Goal: Check status: Check status

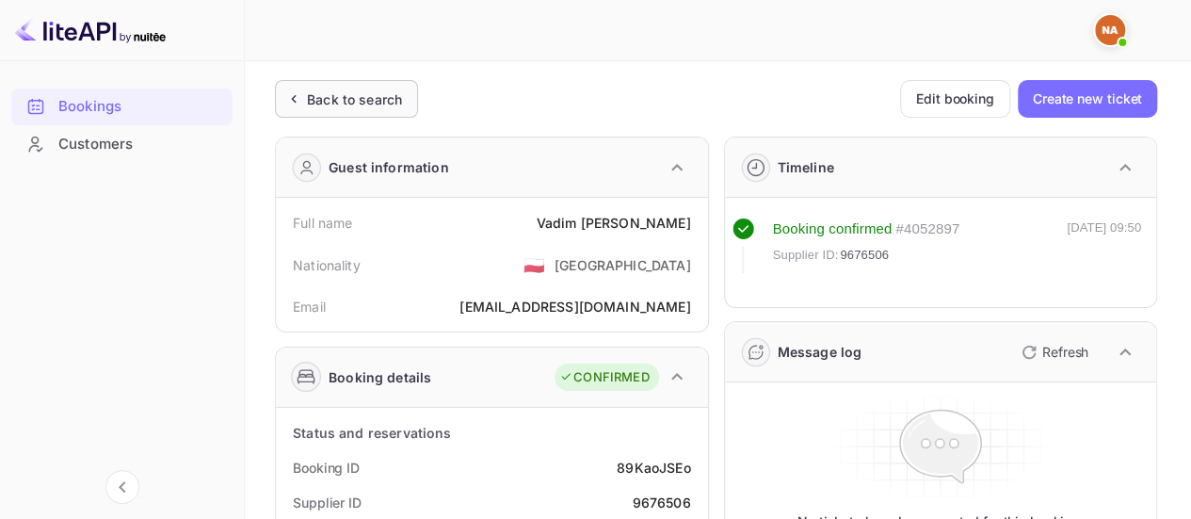
click at [288, 97] on icon at bounding box center [293, 98] width 20 height 19
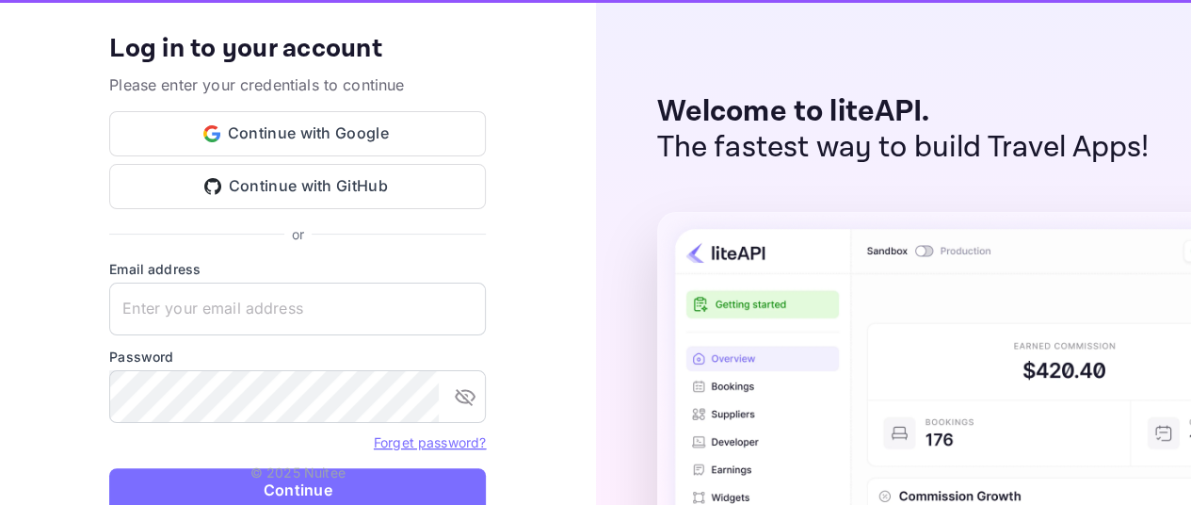
type input "[EMAIL_ADDRESS][DOMAIN_NAME]"
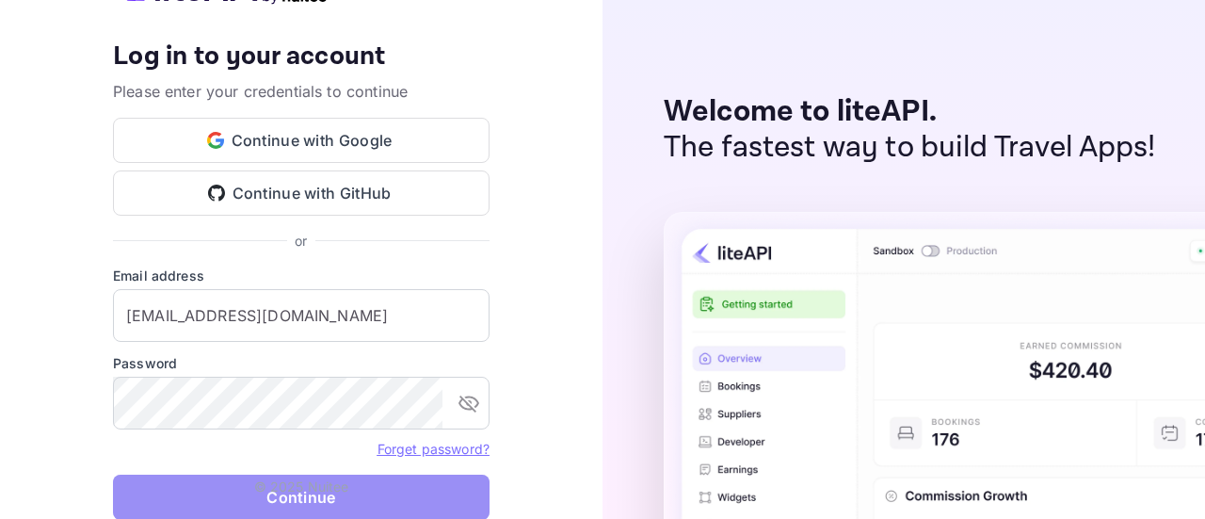
click at [322, 497] on button "Continue" at bounding box center [301, 497] width 377 height 45
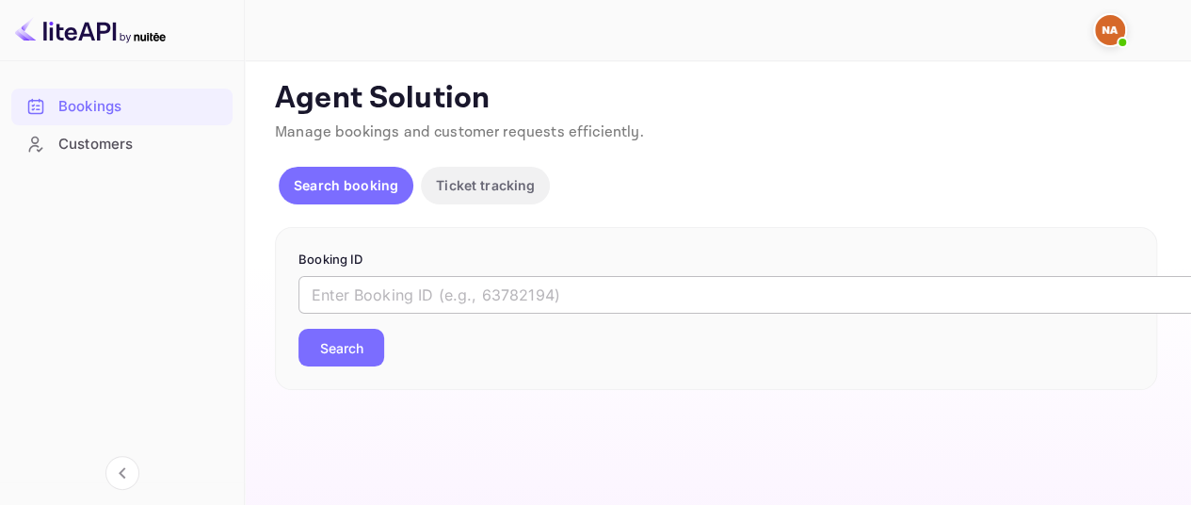
paste input "9615130"
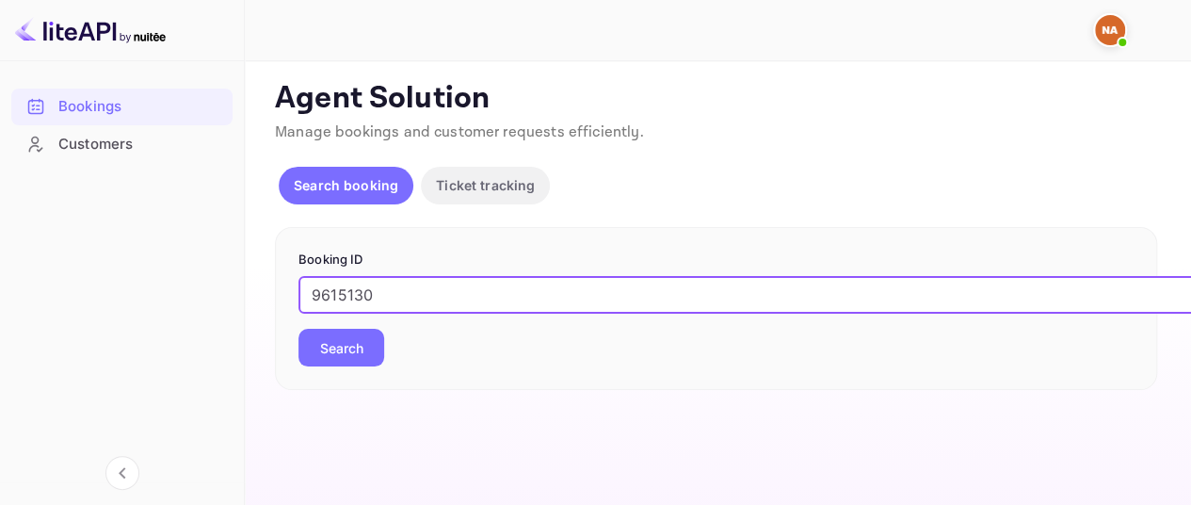
click at [468, 293] on input "9615130" at bounding box center [770, 295] width 942 height 38
type input "9615130"
click at [299, 329] on button "Search" at bounding box center [342, 348] width 86 height 38
